Goal: Information Seeking & Learning: Check status

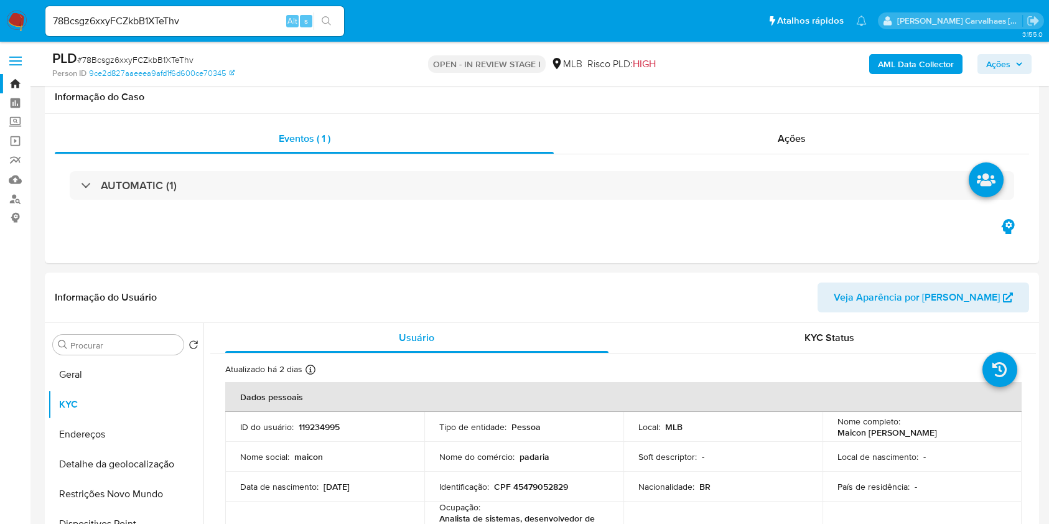
select select "10"
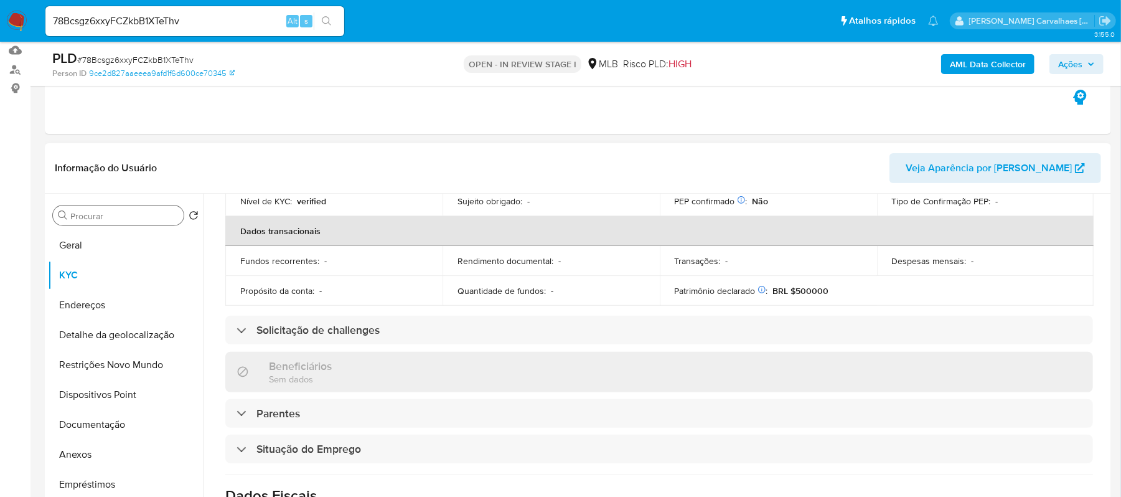
scroll to position [123, 0]
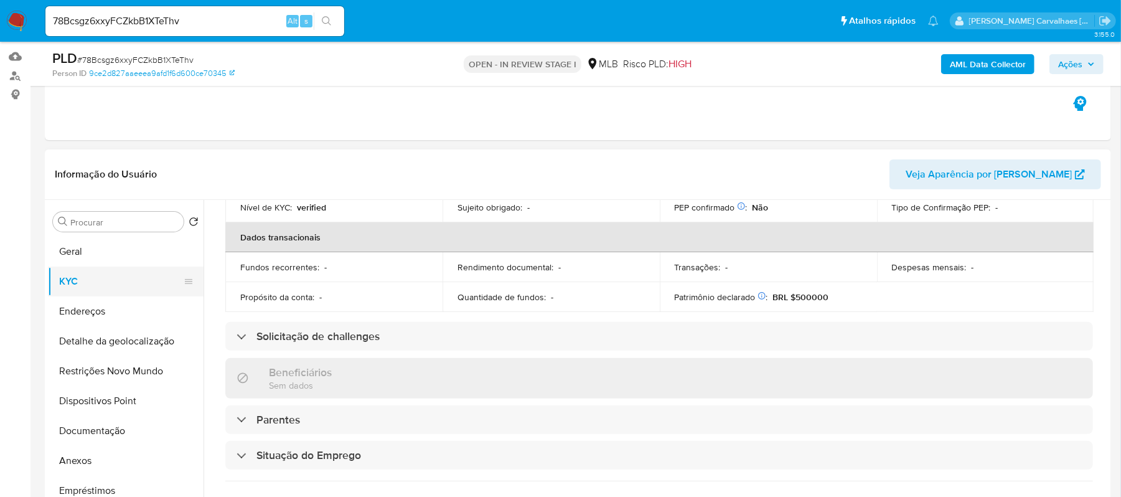
click at [56, 287] on button "KYC" at bounding box center [121, 281] width 146 height 30
click at [91, 251] on button "Geral" at bounding box center [121, 251] width 146 height 30
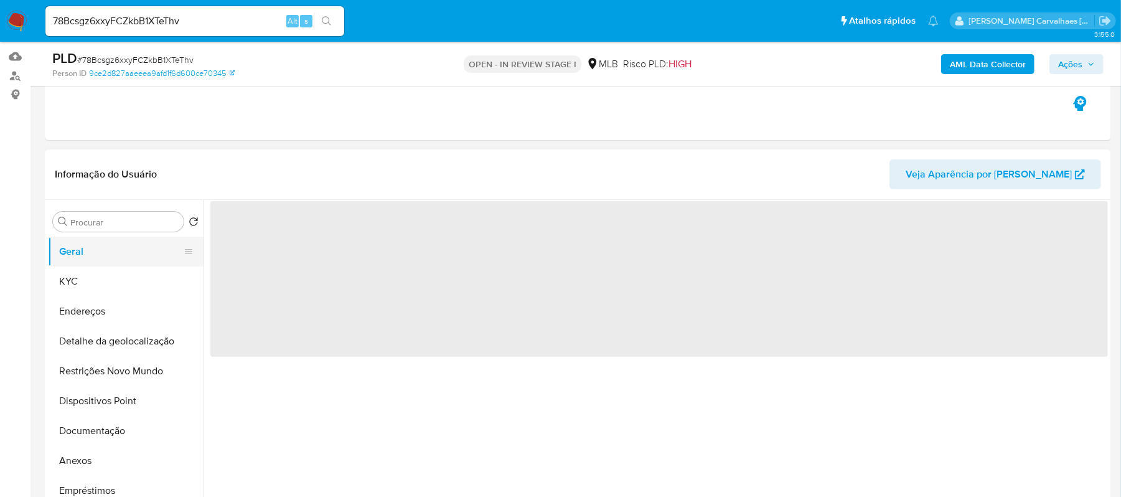
scroll to position [0, 0]
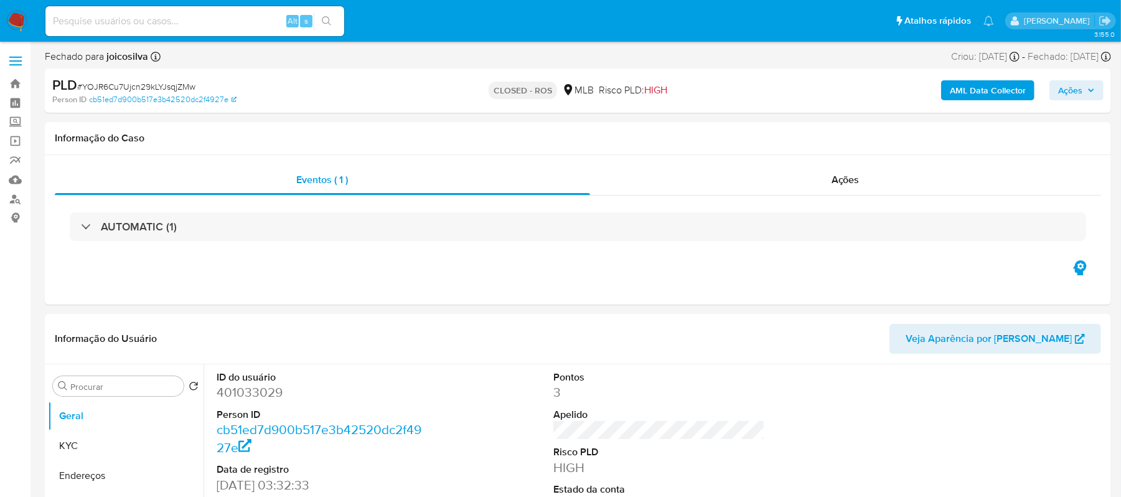
select select "10"
paste input "78Bcsgz6xxyFCZkbB1XTeThv"
type input "78Bcsgz6xxyFCZkbB1XTeThv"
click at [330, 21] on icon "search-icon" at bounding box center [327, 21] width 10 height 10
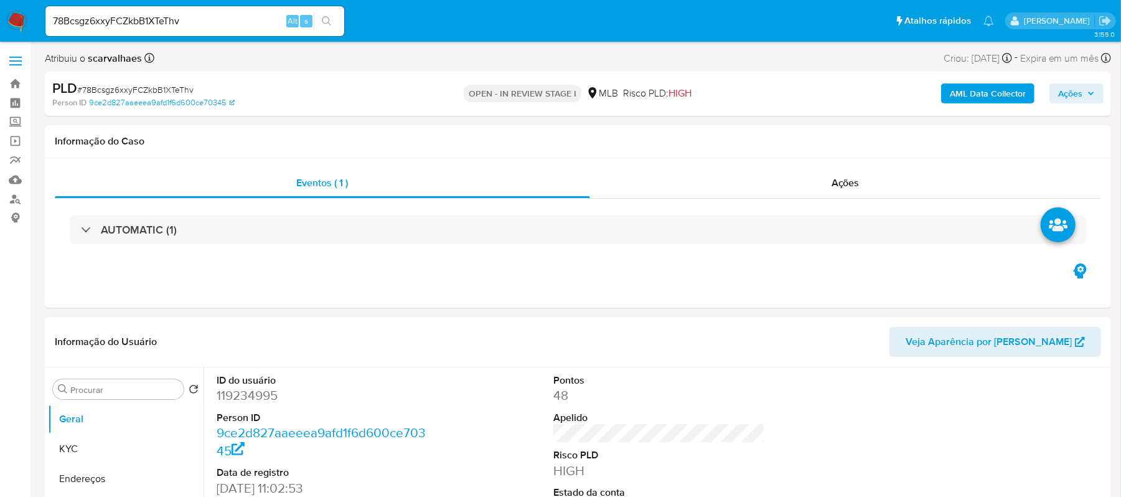
select select "10"
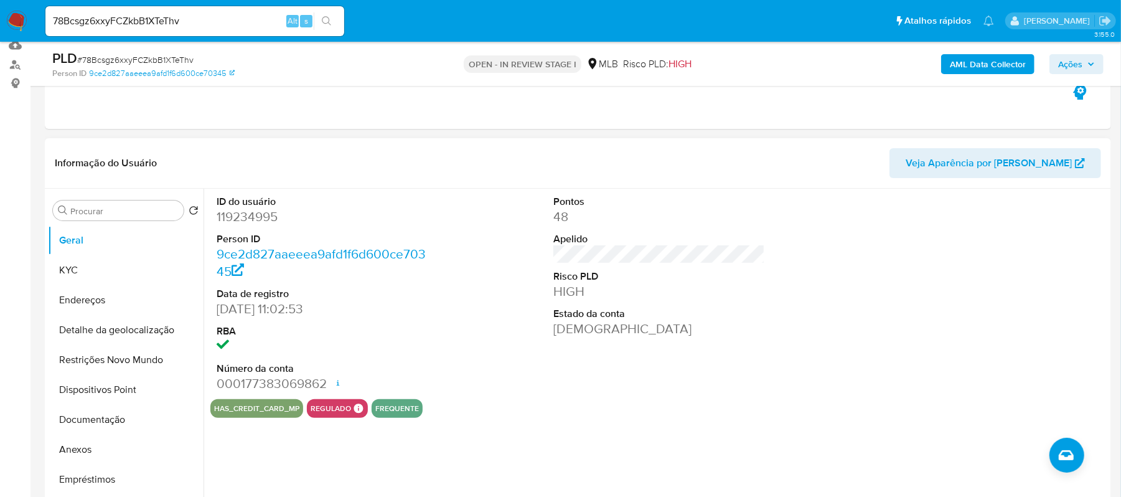
scroll to position [166, 0]
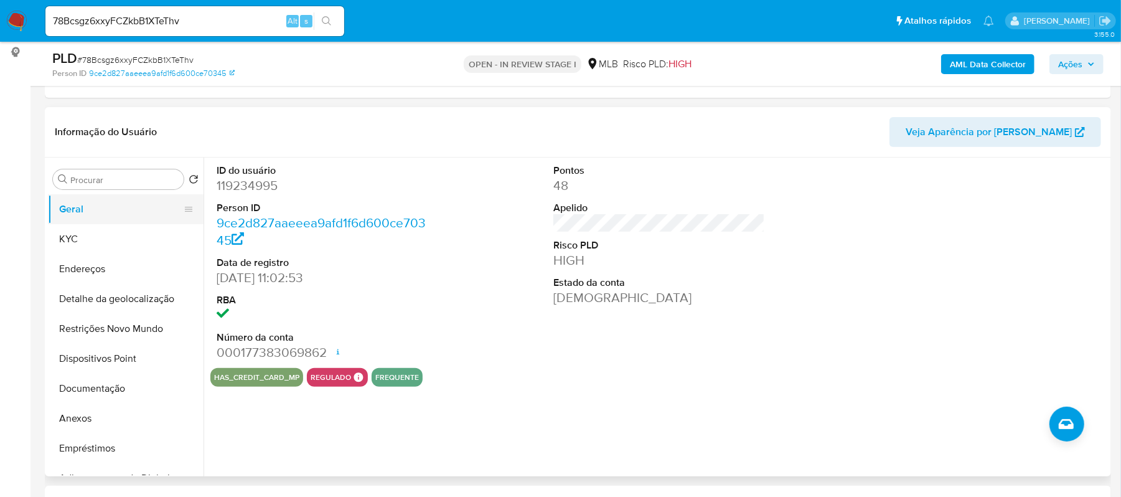
click at [92, 212] on button "Geral" at bounding box center [121, 209] width 146 height 30
click at [78, 262] on button "Endereços" at bounding box center [121, 269] width 146 height 30
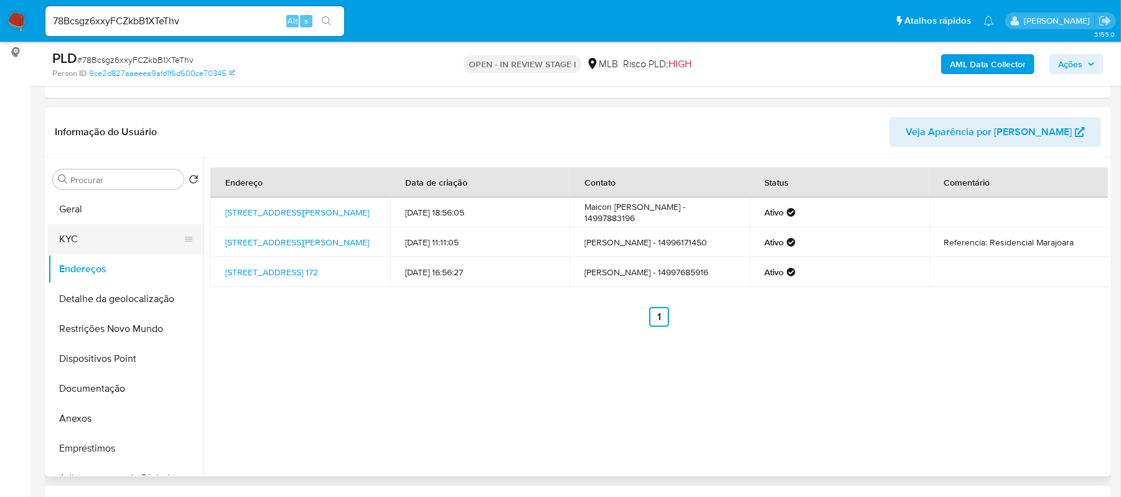
click at [78, 240] on button "KYC" at bounding box center [121, 239] width 146 height 30
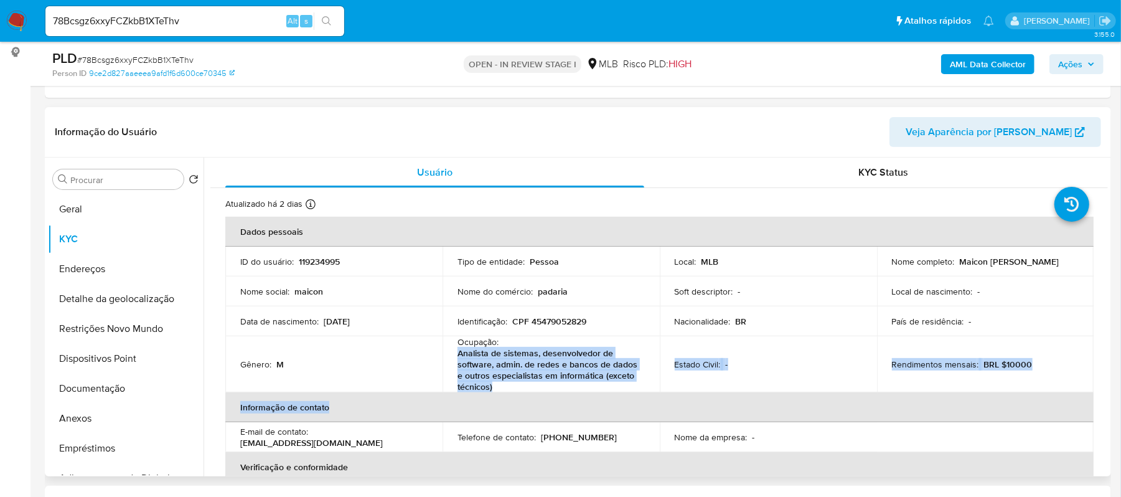
drag, startPoint x: 459, startPoint y: 357, endPoint x: 487, endPoint y: 392, distance: 44.7
click at [487, 392] on table "Dados pessoais ID do usuário : 119234995 Tipo de entidade : Pessoa Local : MLB …" at bounding box center [659, 409] width 868 height 385
copy table "Analista de sistemas, desenvolvedor de software, admin. de redes e bancos de da…"
drag, startPoint x: 518, startPoint y: 387, endPoint x: 506, endPoint y: 382, distance: 13.4
click at [518, 387] on p "Analista de sistemas, desenvolvedor de software, admin. de redes e bancos de da…" at bounding box center [548, 369] width 182 height 45
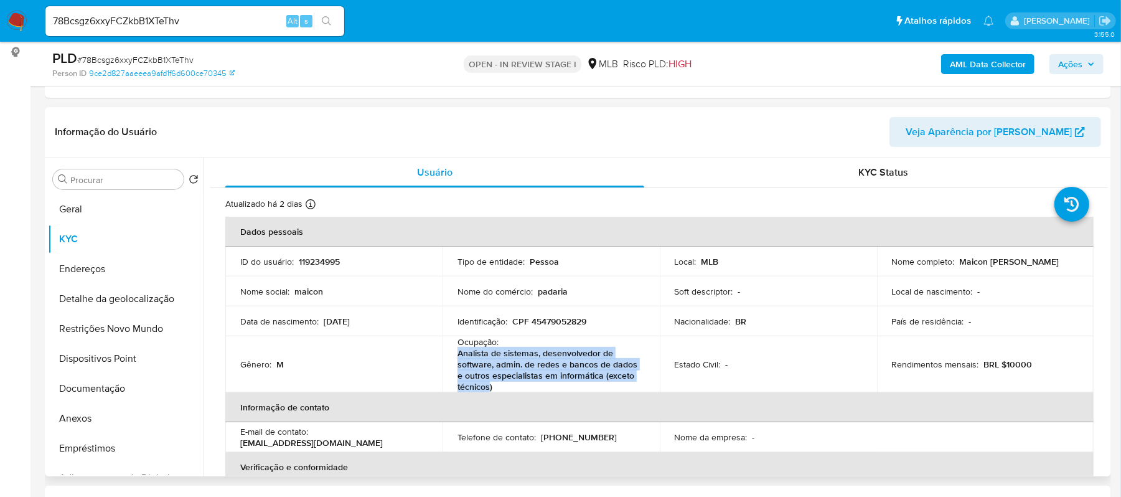
drag, startPoint x: 456, startPoint y: 352, endPoint x: 489, endPoint y: 381, distance: 44.0
click at [489, 381] on p "Analista de sistemas, desenvolvedor de software, admin. de redes e bancos de da…" at bounding box center [548, 369] width 182 height 45
copy p "Analista de sistemas, desenvolvedor de software, admin. de redes e bancos de da…"
click at [121, 331] on button "Restrições Novo Mundo" at bounding box center [121, 329] width 146 height 30
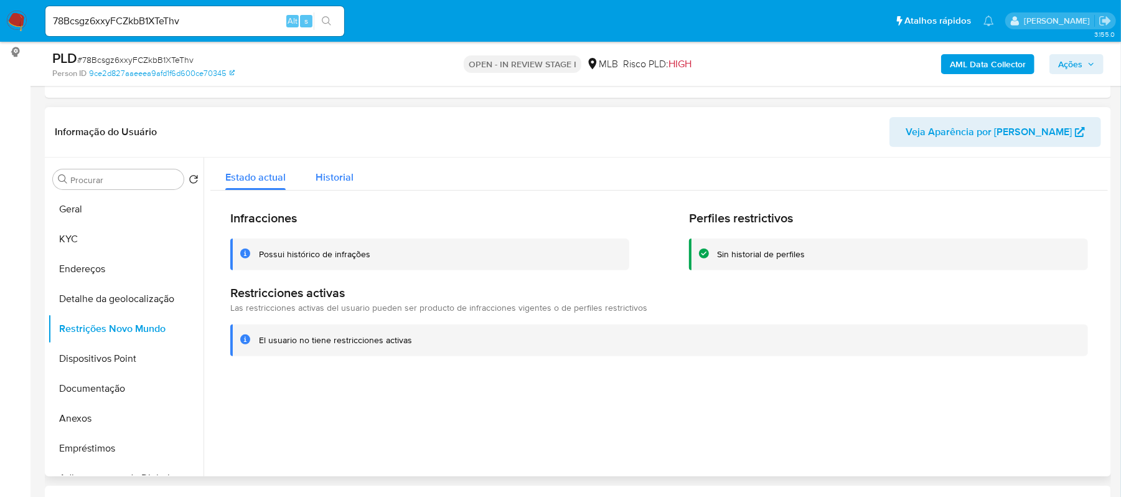
click at [341, 179] on span "Historial" at bounding box center [335, 177] width 38 height 14
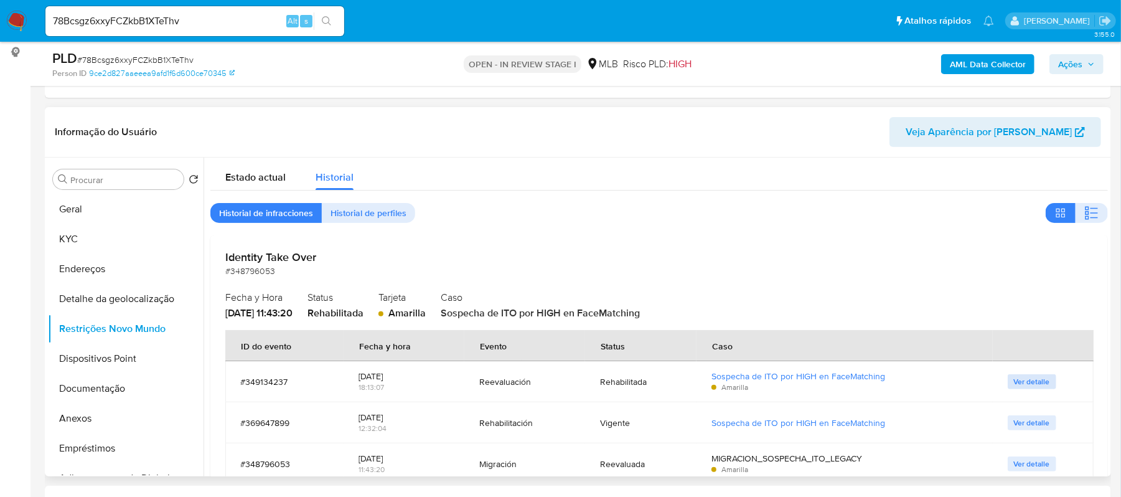
click at [1036, 378] on span "Ver detalle" at bounding box center [1032, 381] width 36 height 12
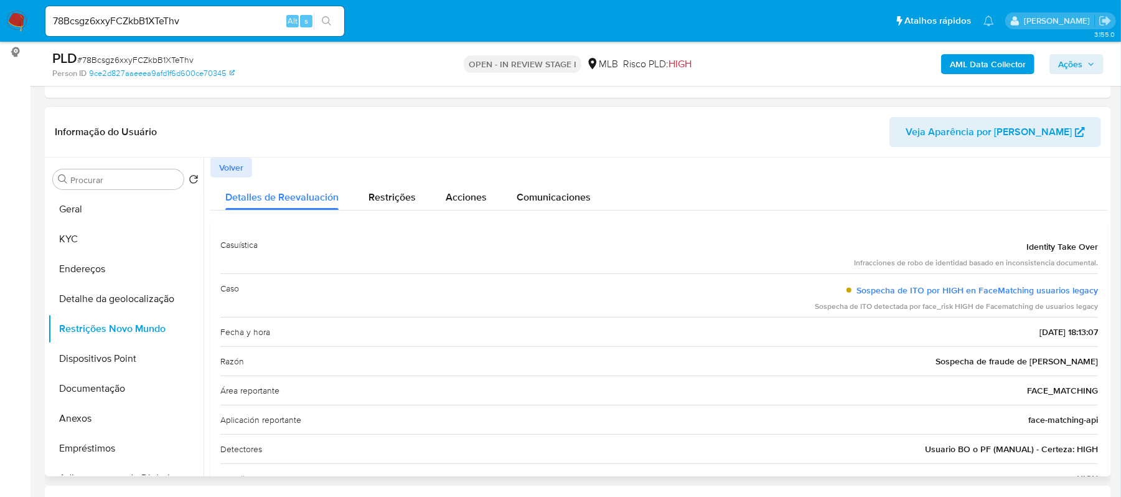
drag, startPoint x: 812, startPoint y: 307, endPoint x: 1094, endPoint y: 307, distance: 281.9
click at [1094, 307] on div "Casuística Identity Take Over Infracciones de robo de identidad basado en incon…" at bounding box center [658, 405] width 897 height 370
